Goal: Transaction & Acquisition: Subscribe to service/newsletter

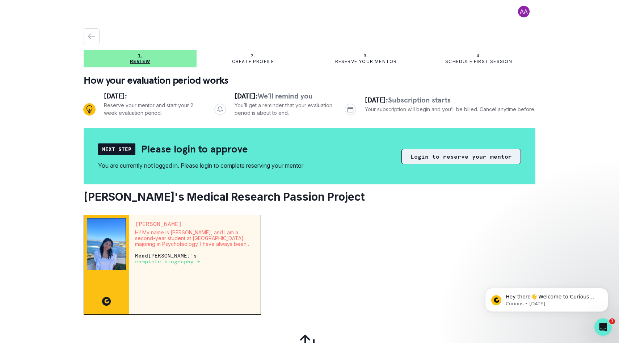
click at [454, 156] on button "Login to reserve your mentor" at bounding box center [462, 156] width 120 height 15
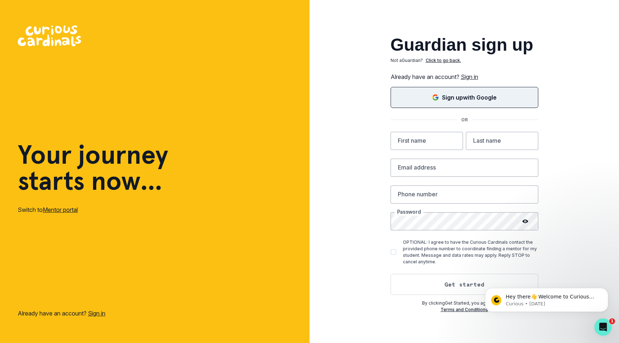
click at [469, 104] on button "Sign up with Google" at bounding box center [465, 97] width 148 height 21
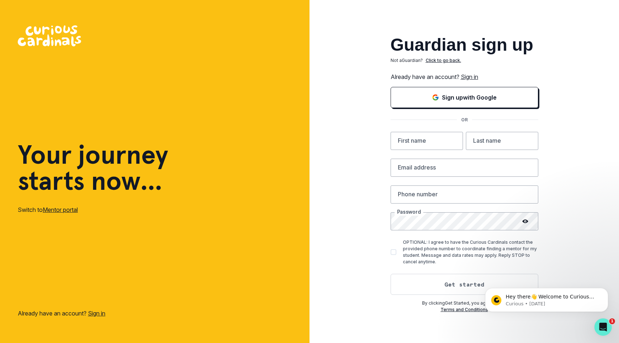
click at [468, 78] on link "Sign in" at bounding box center [469, 76] width 17 height 7
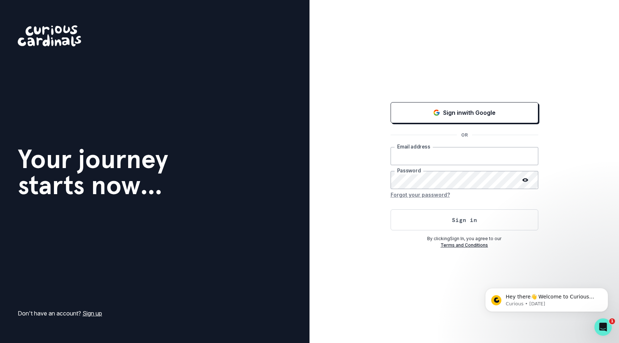
click at [456, 154] on input "email" at bounding box center [465, 156] width 148 height 18
type input "[EMAIL_ADDRESS][DOMAIN_NAME]"
click at [391, 209] on button "Sign in" at bounding box center [465, 219] width 148 height 21
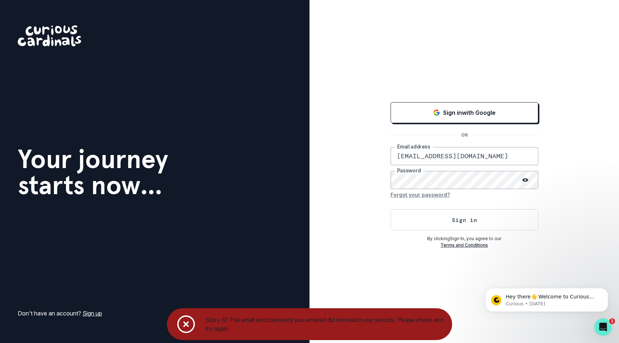
click at [410, 195] on button "Forgot your password?" at bounding box center [420, 195] width 59 height 12
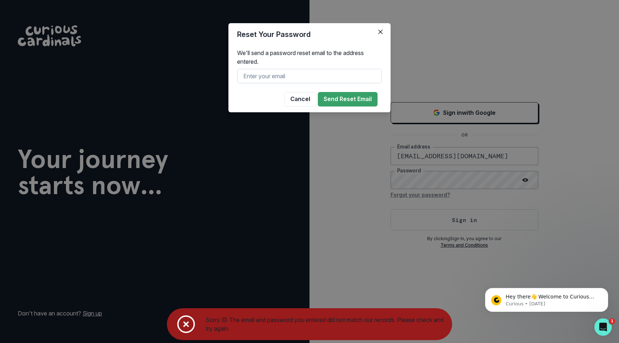
click at [314, 78] on input "text" at bounding box center [309, 76] width 145 height 14
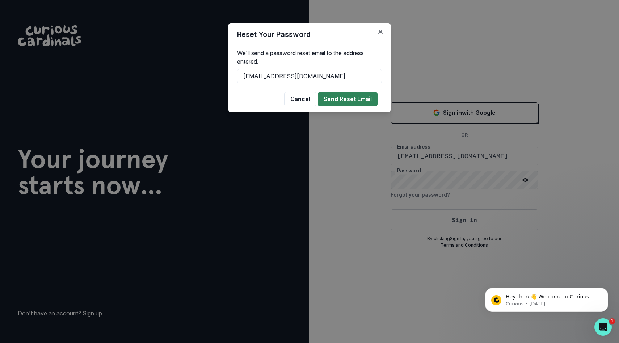
type input "[EMAIL_ADDRESS][DOMAIN_NAME]"
click at [334, 96] on button "Send Reset Email" at bounding box center [348, 99] width 60 height 14
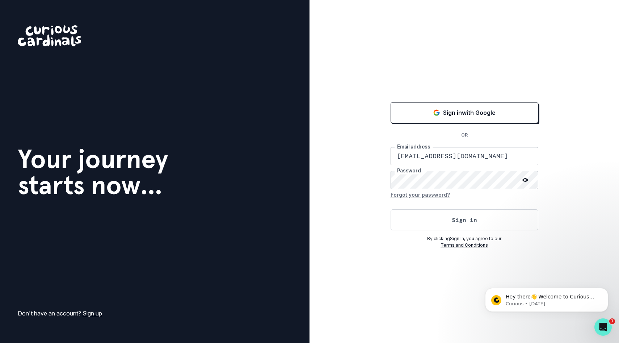
click at [528, 179] on icon at bounding box center [526, 180] width 6 height 4
click at [363, 176] on div "Sign in with Google OR [EMAIL_ADDRESS][DOMAIN_NAME] Email address Password Forg…" at bounding box center [465, 171] width 310 height 343
click at [438, 223] on button "Sign in" at bounding box center [465, 219] width 148 height 21
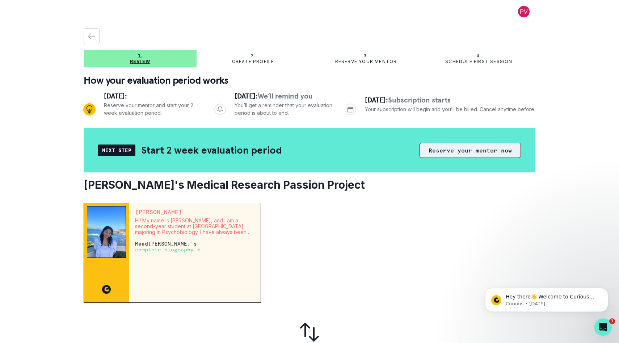
click at [475, 150] on button "Reserve your mentor now" at bounding box center [470, 150] width 101 height 15
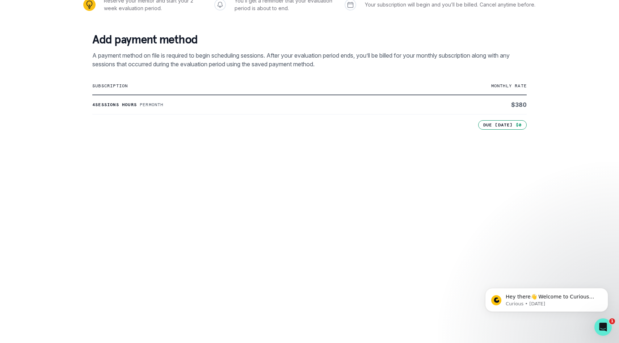
scroll to position [198, 0]
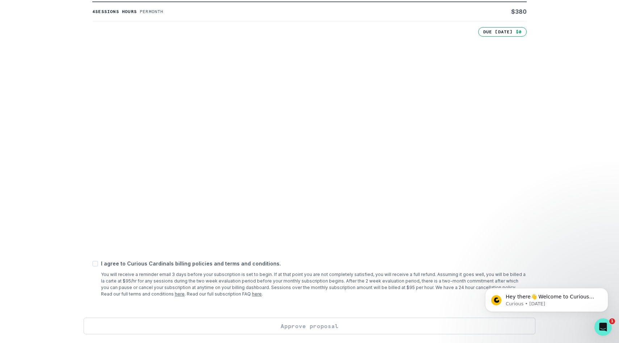
click at [95, 268] on div "I agree to Curious Cardinals billing policies and terms and conditions. You wil…" at bounding box center [309, 279] width 435 height 38
click at [95, 266] on span at bounding box center [95, 264] width 6 height 6
click at [92, 264] on input "checkbox" at bounding box center [92, 264] width 0 height 0
checkbox input "true"
click at [258, 325] on button "Approve proposal" at bounding box center [310, 326] width 452 height 17
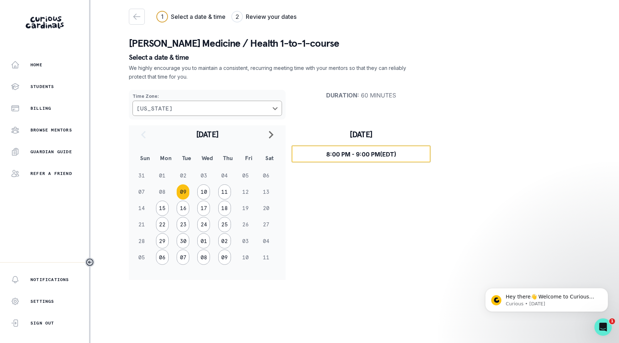
click at [343, 152] on span "8:00 PM - 9:00 PM (EDT)" at bounding box center [361, 154] width 70 height 7
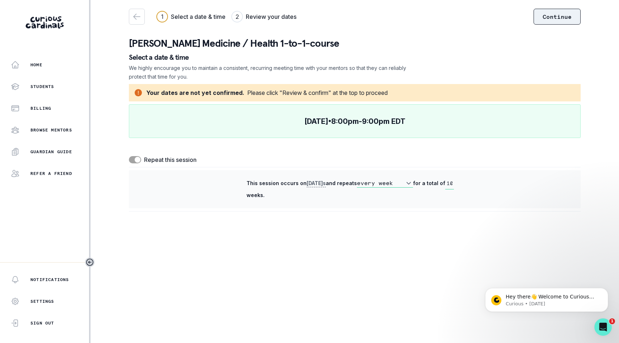
click at [542, 17] on button "Continue" at bounding box center [557, 17] width 47 height 16
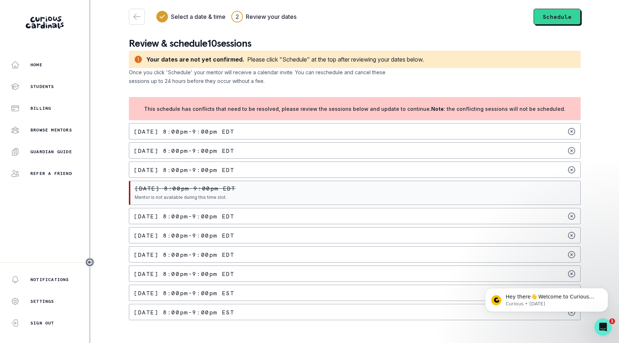
click at [301, 135] on div "[DATE] 8:00pm - 9:00pm EDT" at bounding box center [355, 131] width 452 height 16
click at [138, 22] on button "button" at bounding box center [137, 17] width 16 height 16
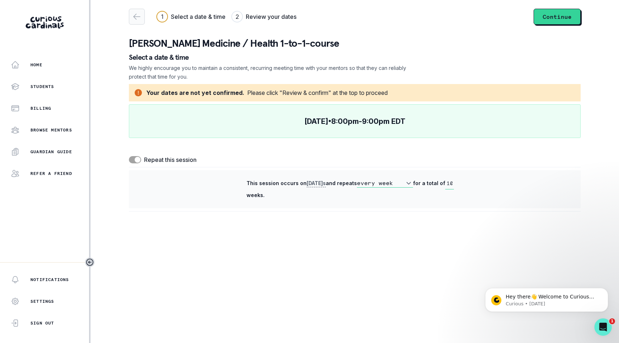
click at [138, 22] on button "button" at bounding box center [137, 17] width 16 height 16
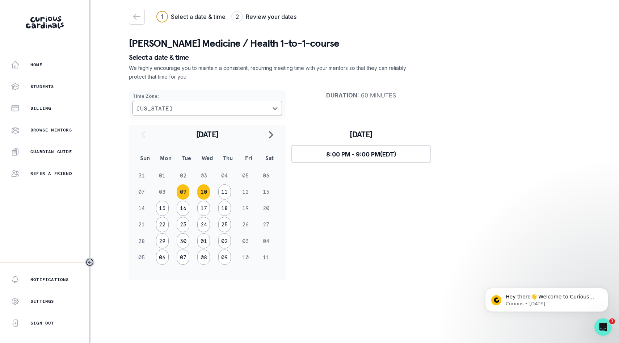
click at [205, 192] on button "10" at bounding box center [203, 191] width 13 height 15
click at [180, 189] on button "09" at bounding box center [183, 191] width 13 height 15
click at [224, 192] on button "11" at bounding box center [224, 191] width 13 height 15
click at [181, 190] on button "09" at bounding box center [183, 191] width 13 height 15
click at [365, 151] on button "Select time 8:00 PM - 9:00 PM (EDT)" at bounding box center [361, 153] width 139 height 17
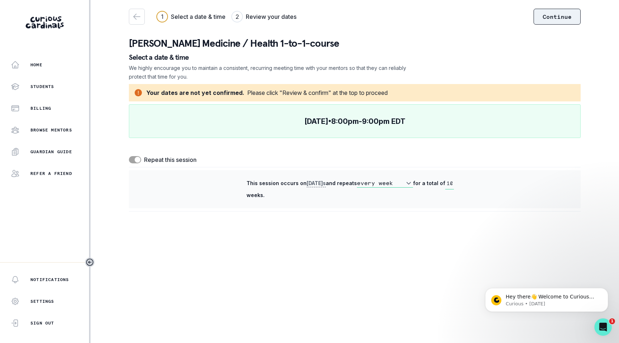
click at [556, 15] on button "Continue" at bounding box center [557, 17] width 47 height 16
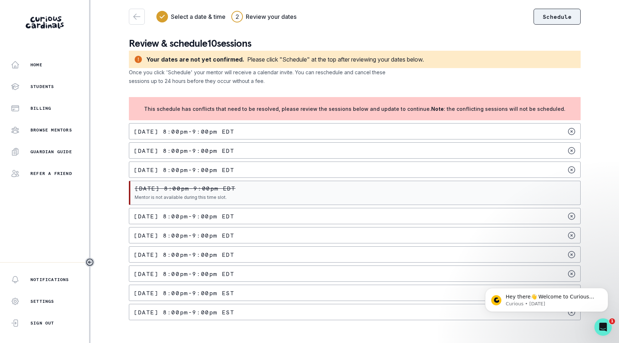
click at [556, 15] on button "Schedule" at bounding box center [557, 17] width 47 height 16
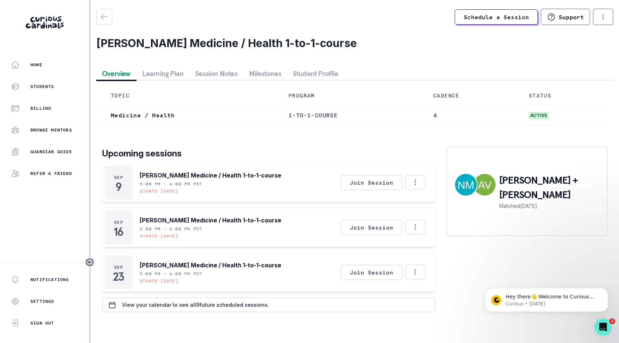
click at [150, 74] on button "Learning Plan" at bounding box center [163, 73] width 53 height 13
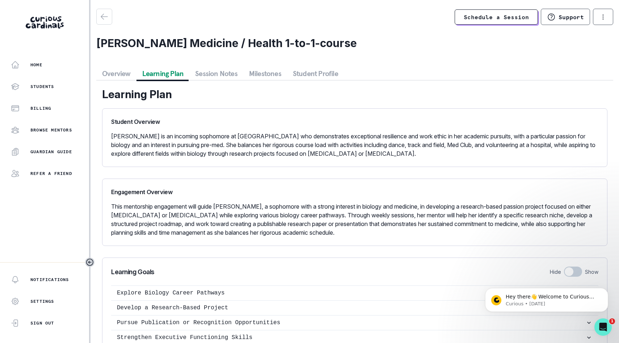
click at [212, 69] on button "Session Notes" at bounding box center [216, 73] width 54 height 13
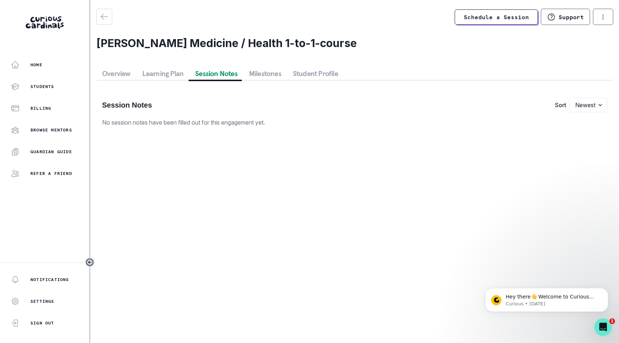
click at [264, 72] on button "Milestones" at bounding box center [265, 73] width 44 height 13
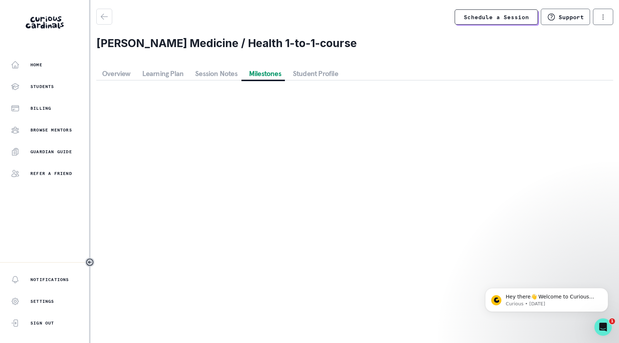
click at [307, 76] on button "Student Profile" at bounding box center [315, 73] width 57 height 13
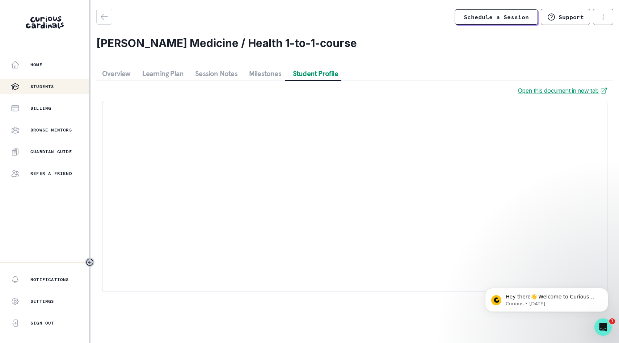
click at [41, 84] on p "Students" at bounding box center [42, 87] width 24 height 6
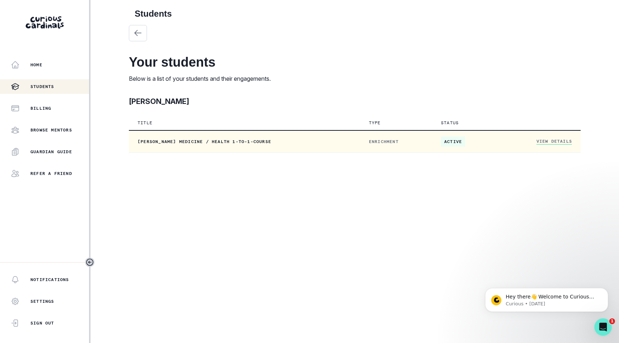
click at [546, 141] on link "View Details" at bounding box center [554, 141] width 35 height 6
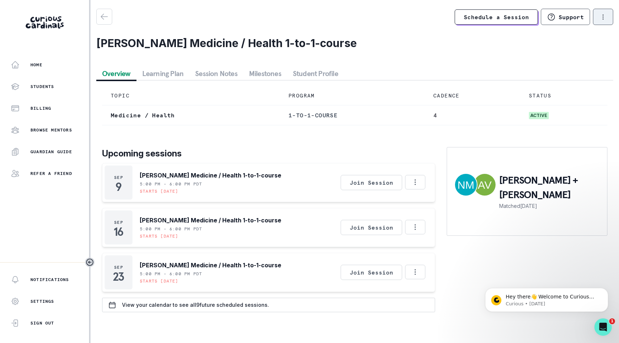
click at [610, 15] on button "options" at bounding box center [603, 17] width 20 height 16
click at [460, 56] on div "Schedule a Session Support Request engagement pause Cancel subscription [PERSON…" at bounding box center [354, 163] width 517 height 309
click at [60, 300] on div "Settings" at bounding box center [44, 301] width 89 height 14
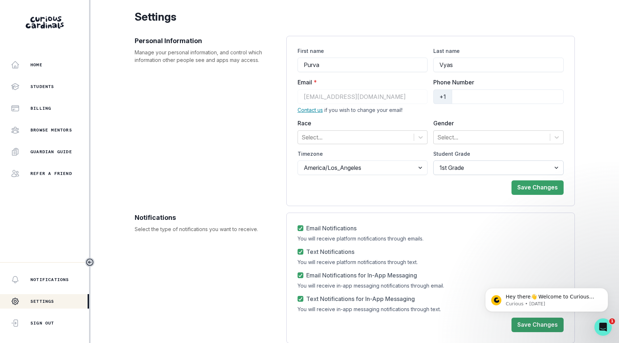
click at [455, 171] on select "1st Grade 2nd Grade 3rd Grade 4th Grade 5th Grade 6th Grade 7th Grade 8th Grade…" at bounding box center [499, 167] width 130 height 14
